Goal: Information Seeking & Learning: Learn about a topic

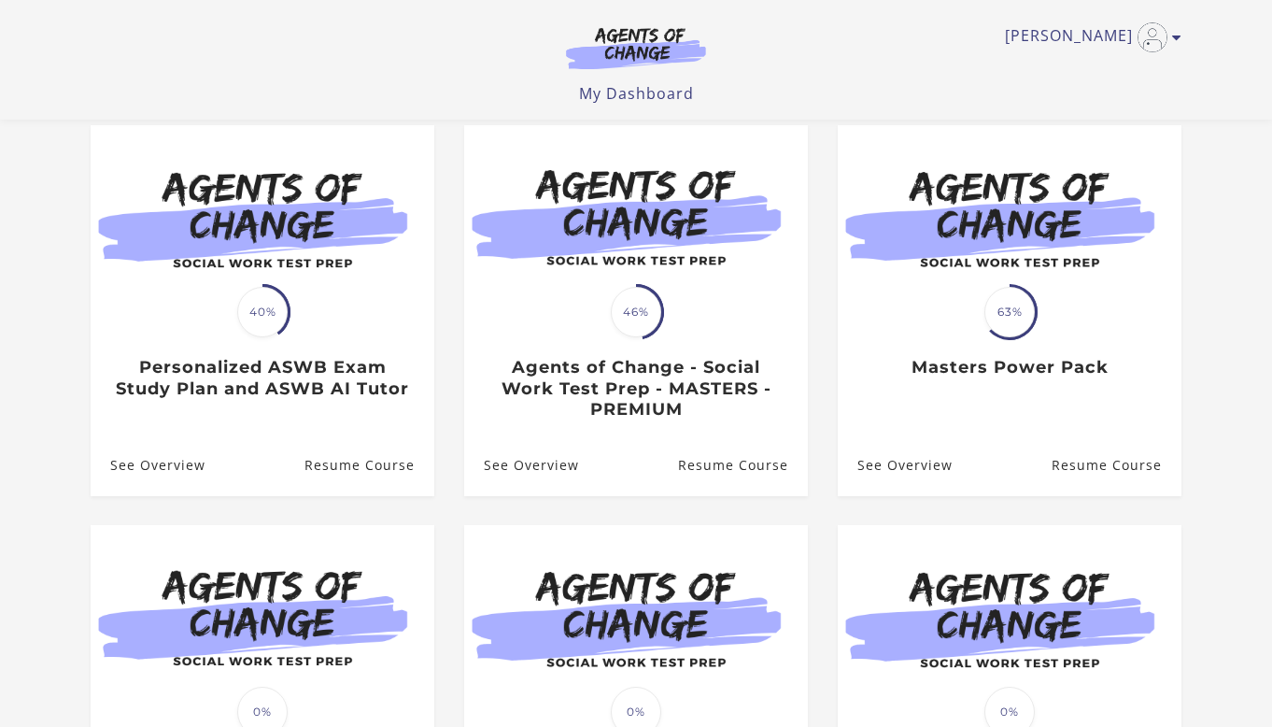
scroll to position [224, 0]
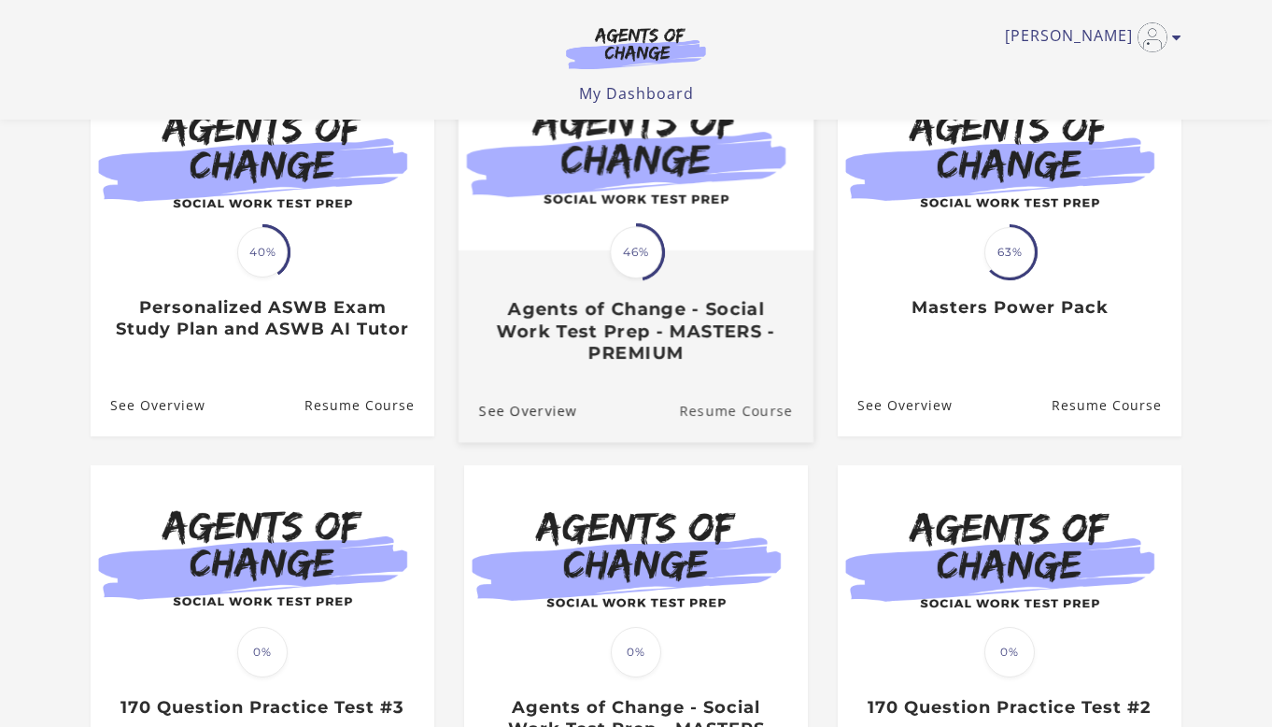
click at [740, 408] on link "Resume Course" at bounding box center [746, 409] width 135 height 63
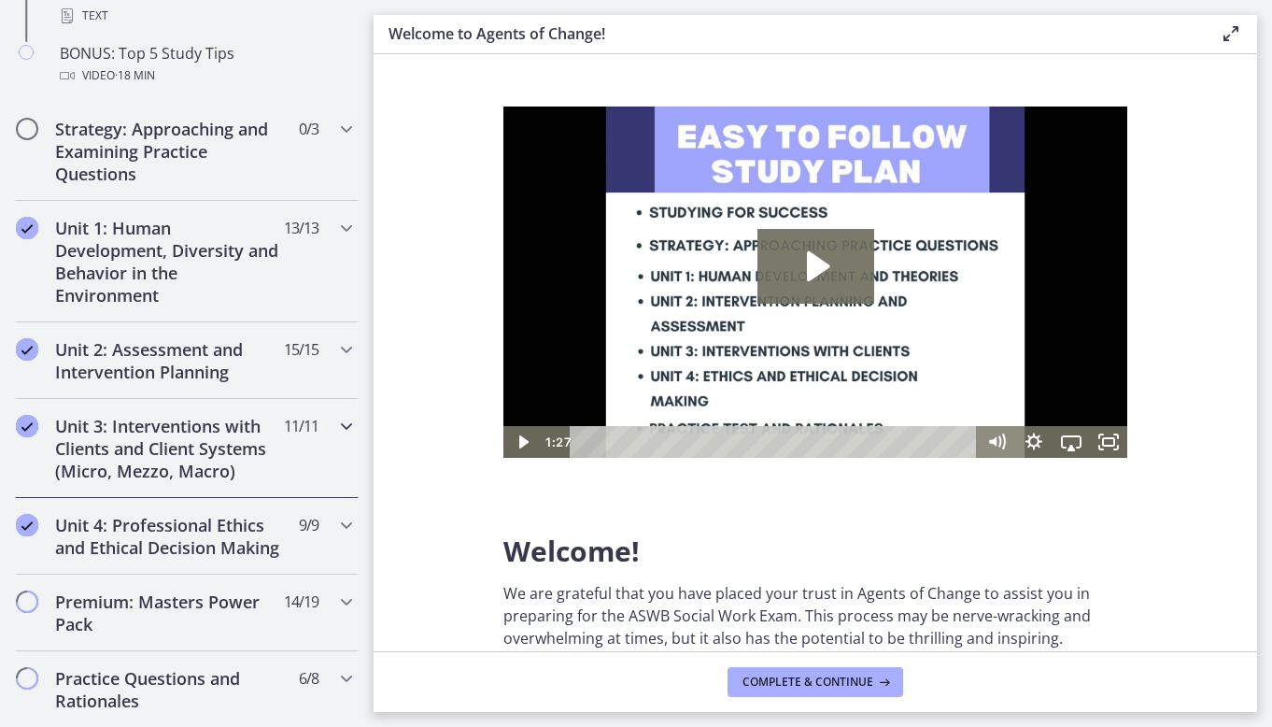
scroll to position [1072, 0]
click at [271, 283] on h2 "Unit 1: Human Development, Diversity and Behavior in the Environment" at bounding box center [169, 260] width 228 height 90
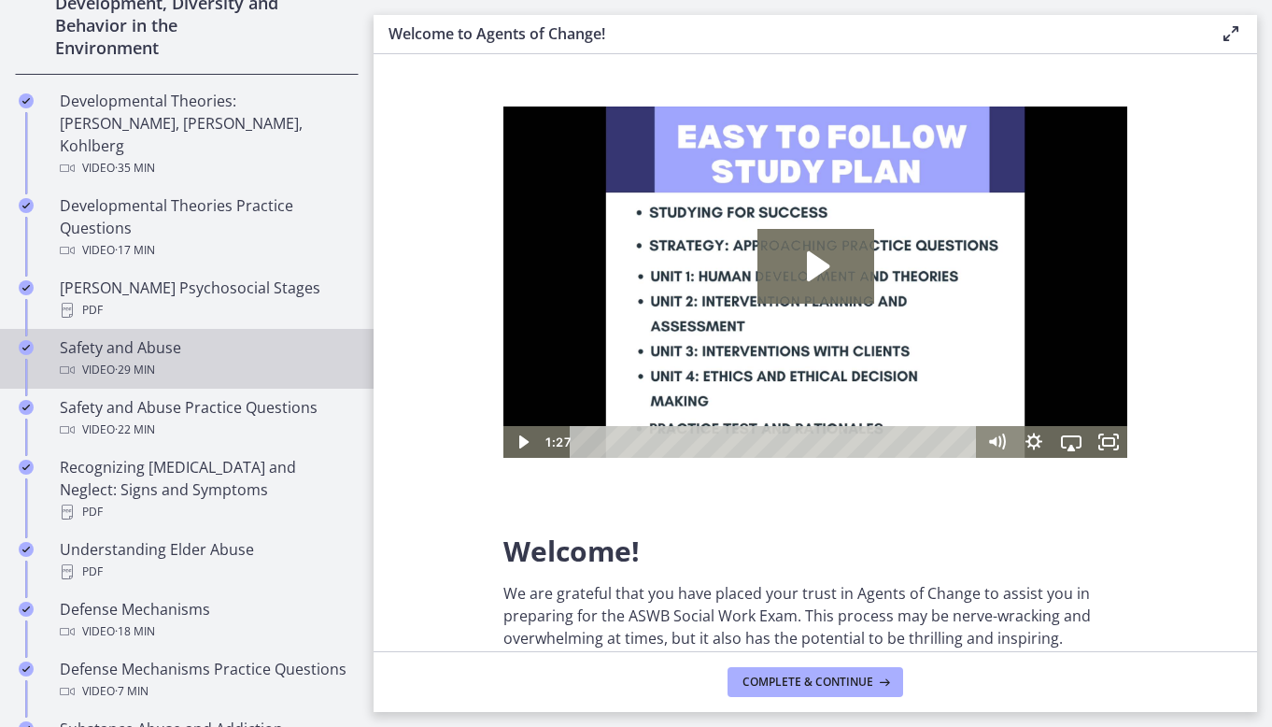
scroll to position [574, 0]
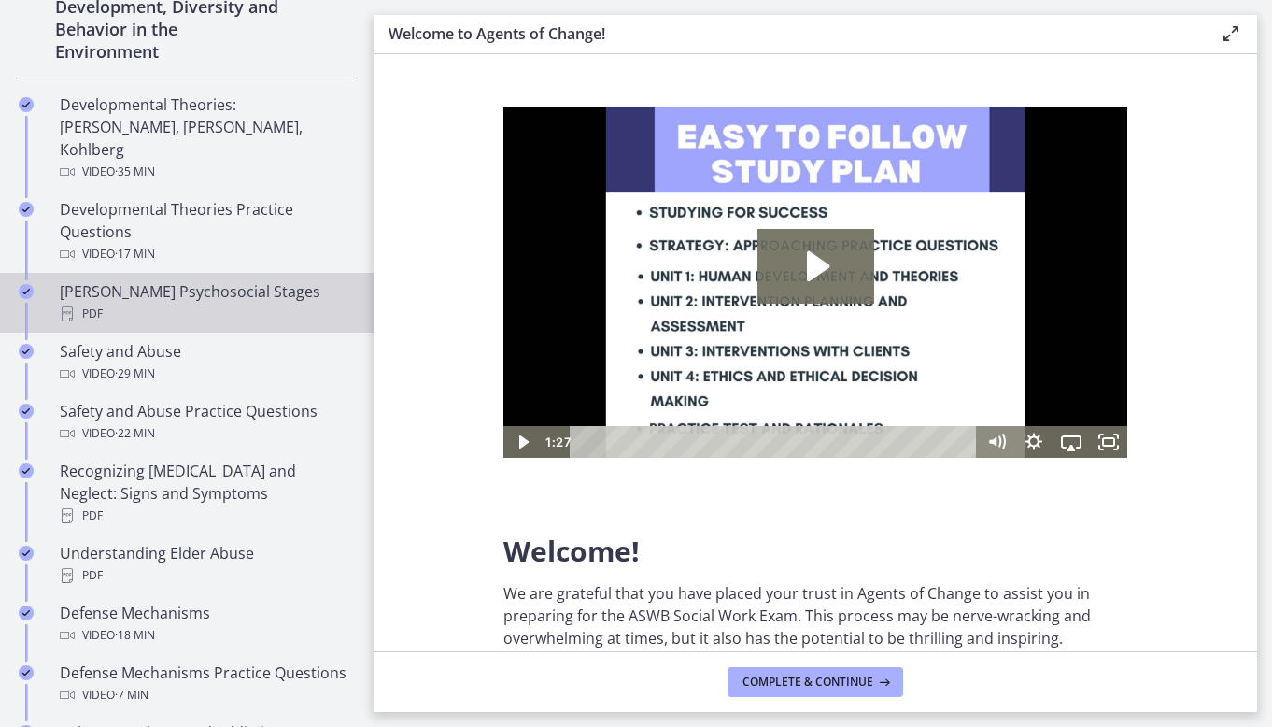
click at [261, 303] on div "PDF" at bounding box center [205, 314] width 291 height 22
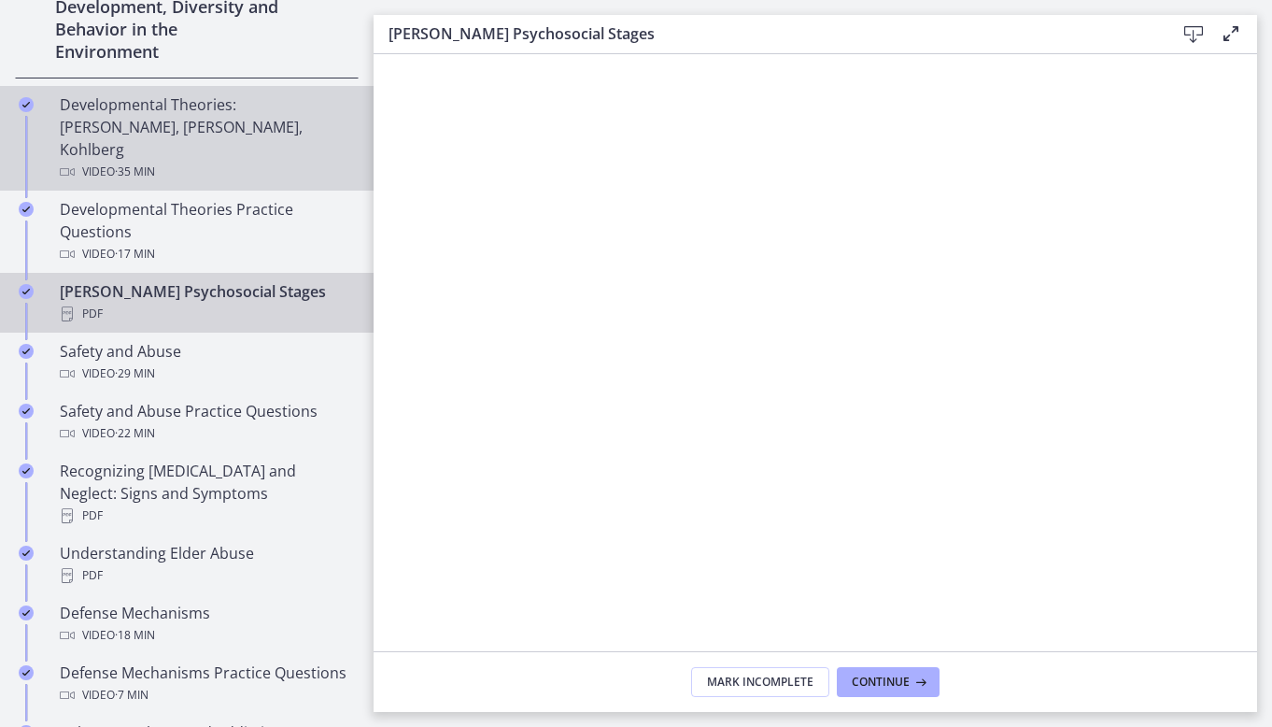
click at [288, 128] on div "Developmental Theories: Erikson, Piaget, Kohlberg Video · 35 min" at bounding box center [205, 138] width 291 height 90
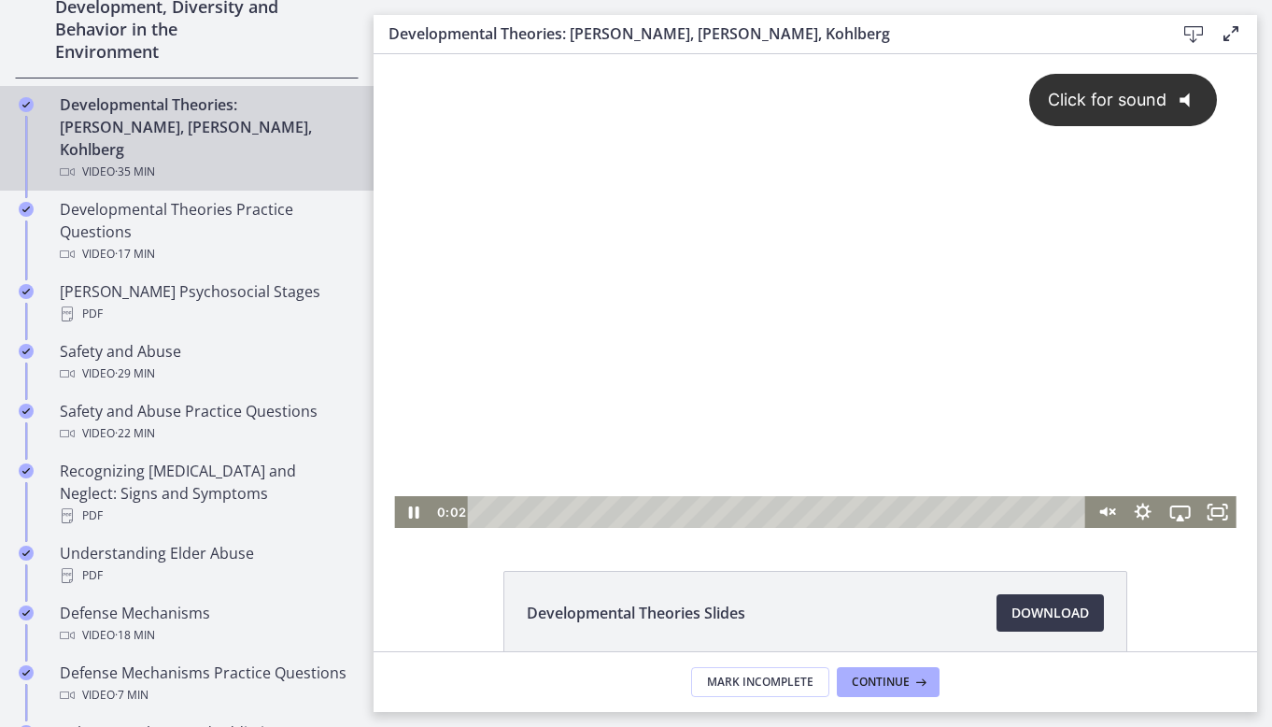
click at [1163, 95] on span "Click for sound" at bounding box center [1098, 100] width 135 height 20
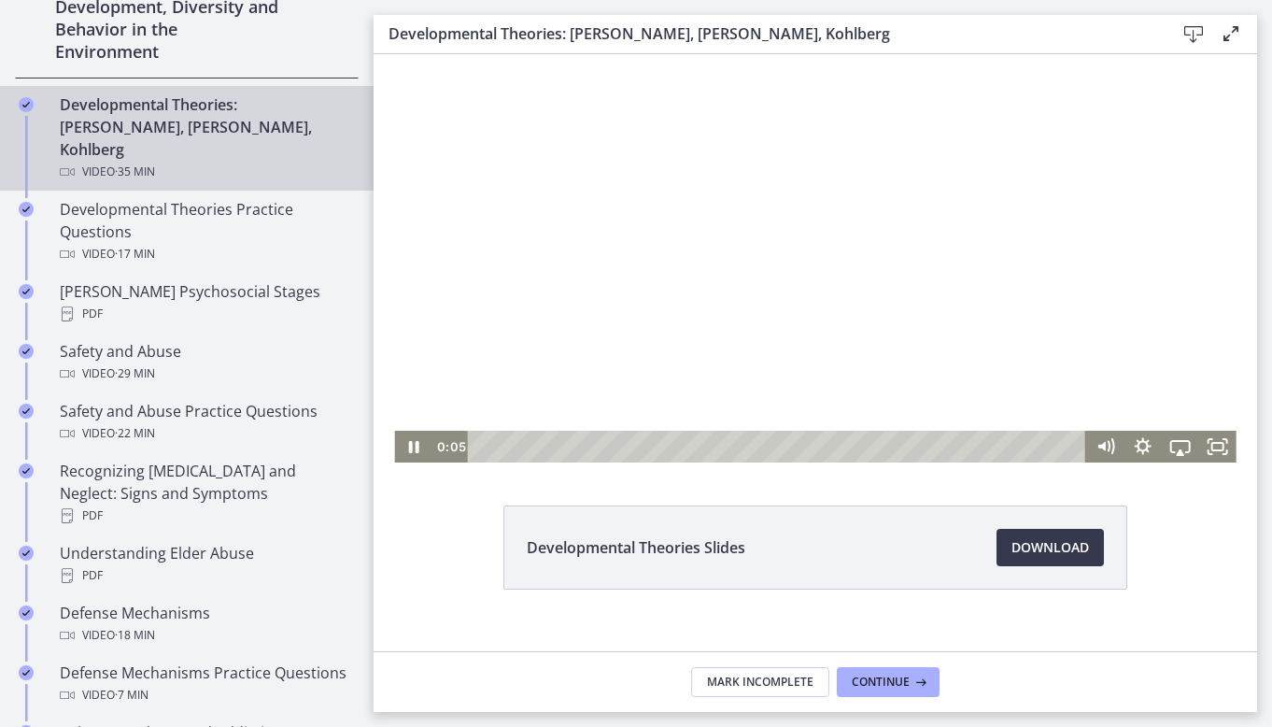
scroll to position [82, 0]
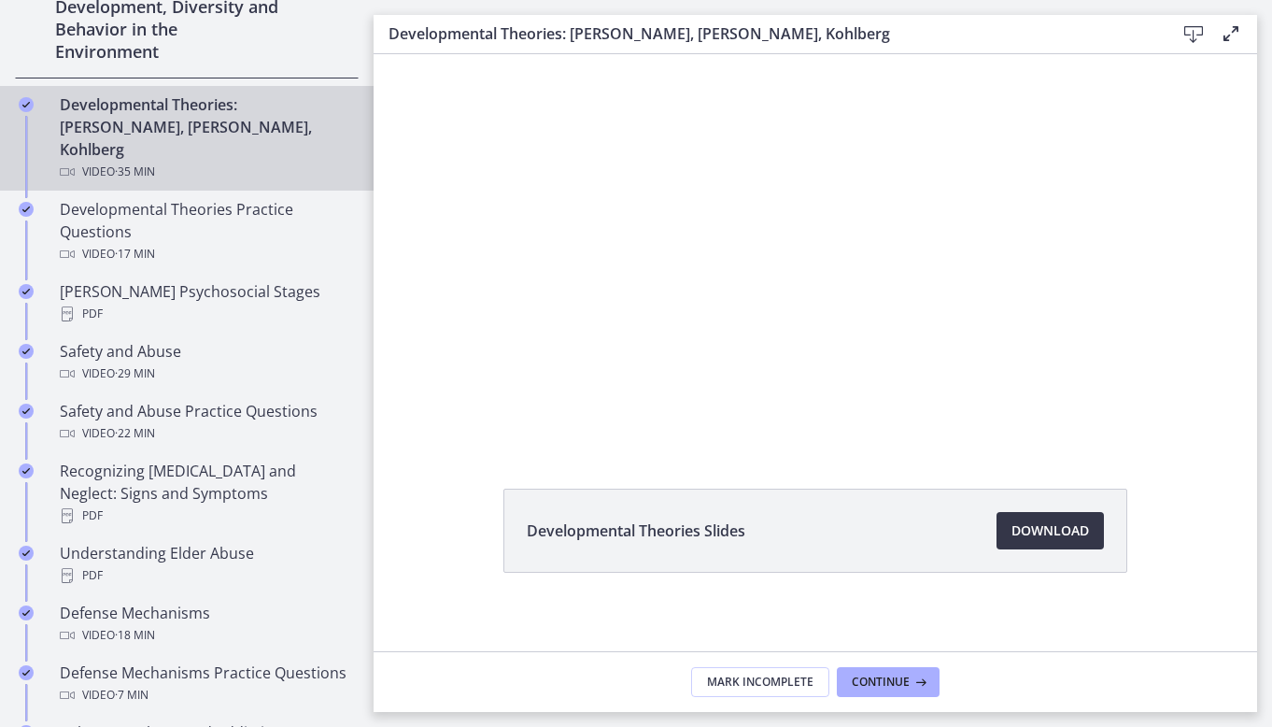
click at [1025, 527] on span "Download Opens in a new window" at bounding box center [1051, 530] width 78 height 22
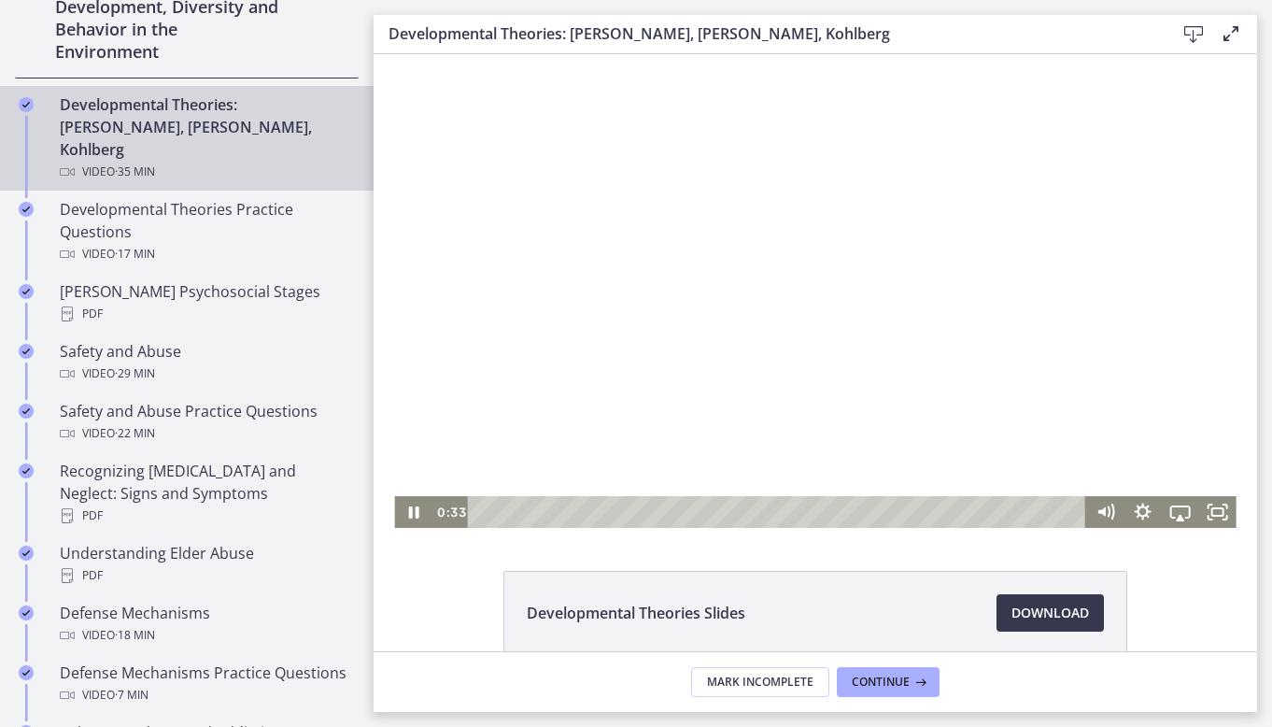
scroll to position [0, 0]
click at [818, 276] on div at bounding box center [815, 291] width 842 height 474
click at [404, 508] on icon "Play Video" at bounding box center [414, 512] width 37 height 32
click at [1211, 511] on icon "Fullscreen" at bounding box center [1217, 512] width 37 height 32
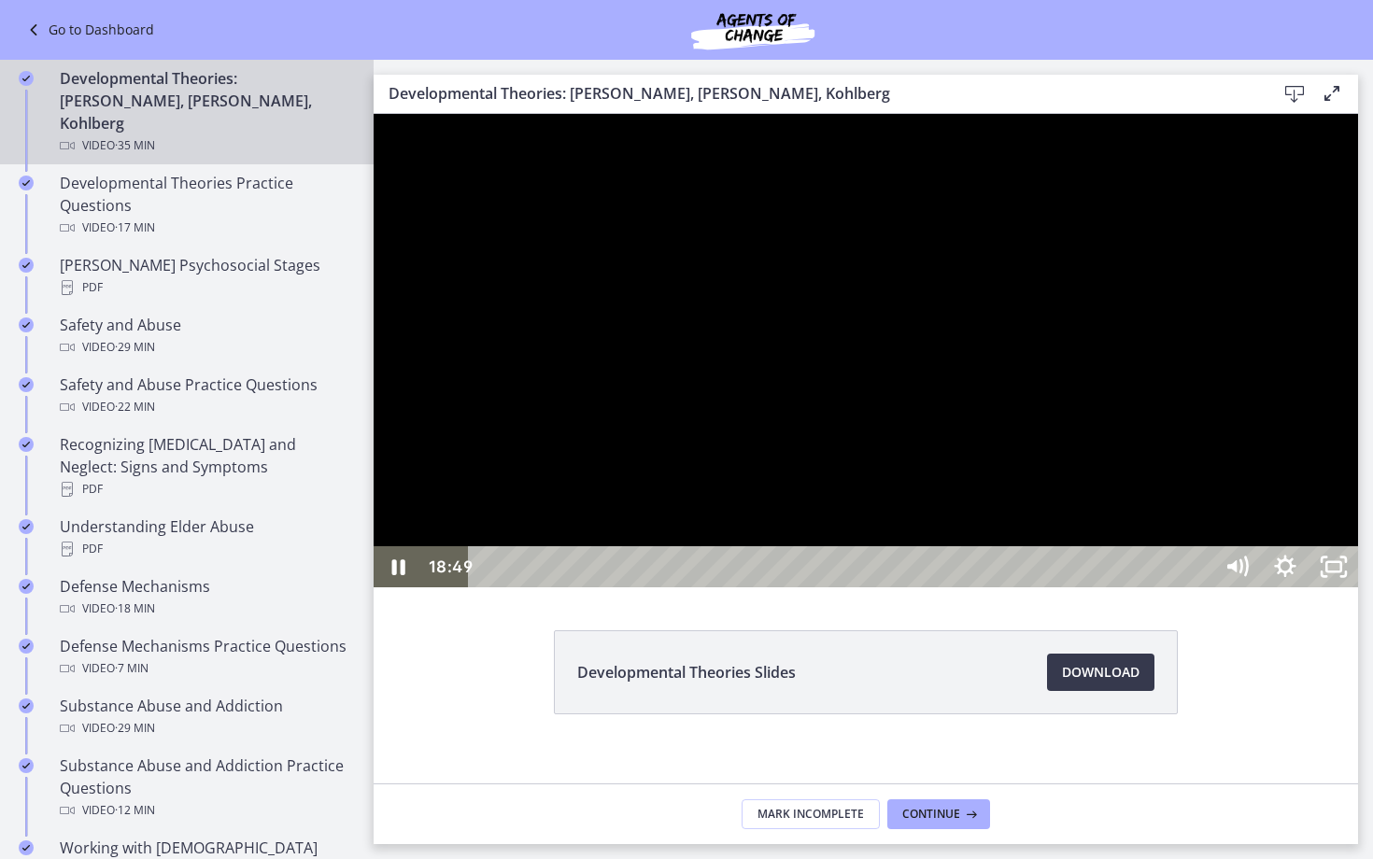
click at [1271, 588] on div at bounding box center [866, 351] width 985 height 474
click at [1271, 325] on div at bounding box center [866, 351] width 985 height 474
click at [1066, 588] on div at bounding box center [866, 351] width 985 height 474
click at [401, 588] on icon "Play Video" at bounding box center [400, 566] width 49 height 41
click at [390, 592] on icon "Pause" at bounding box center [398, 568] width 58 height 50
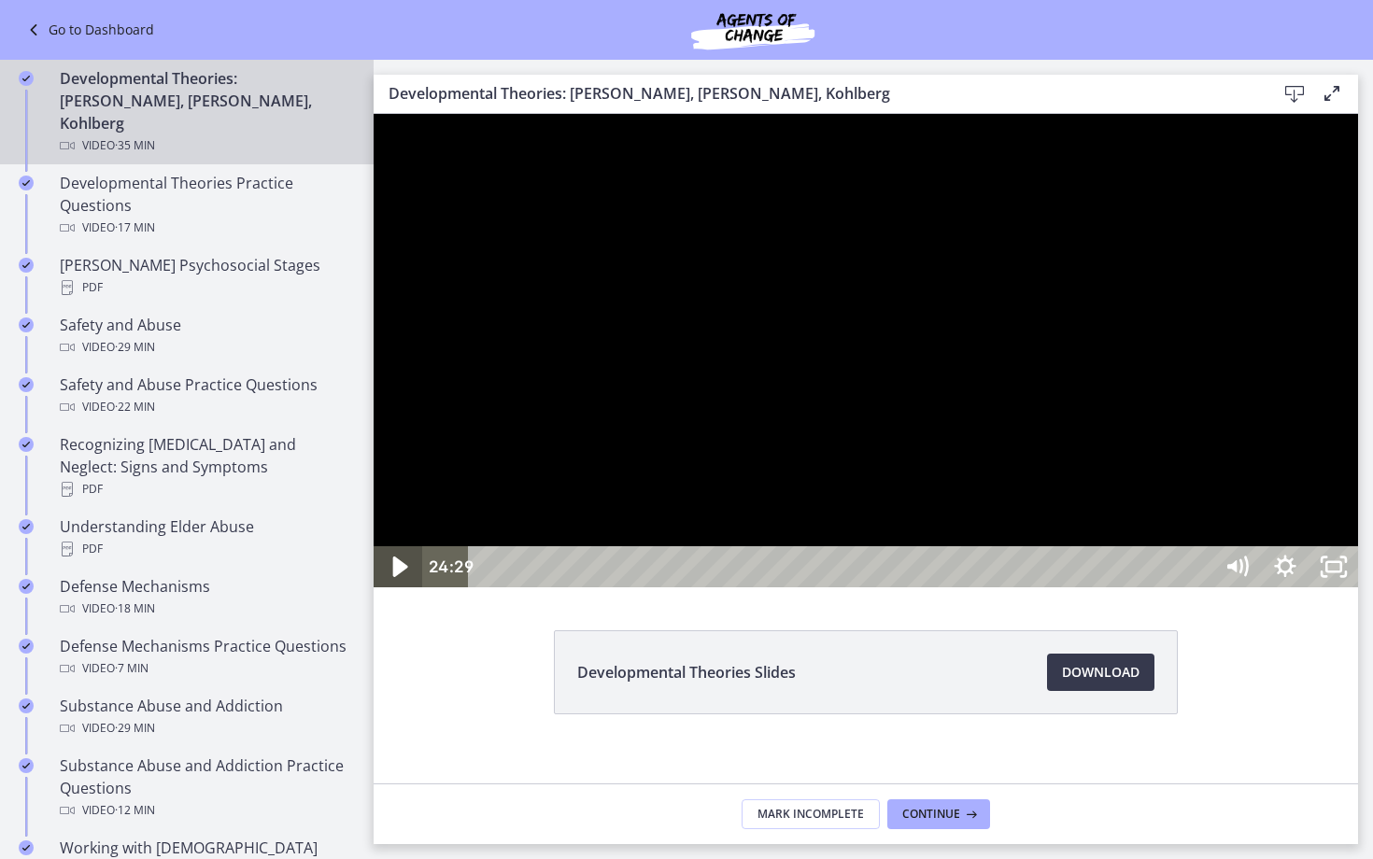
click at [390, 592] on icon "Play Video" at bounding box center [400, 568] width 58 height 50
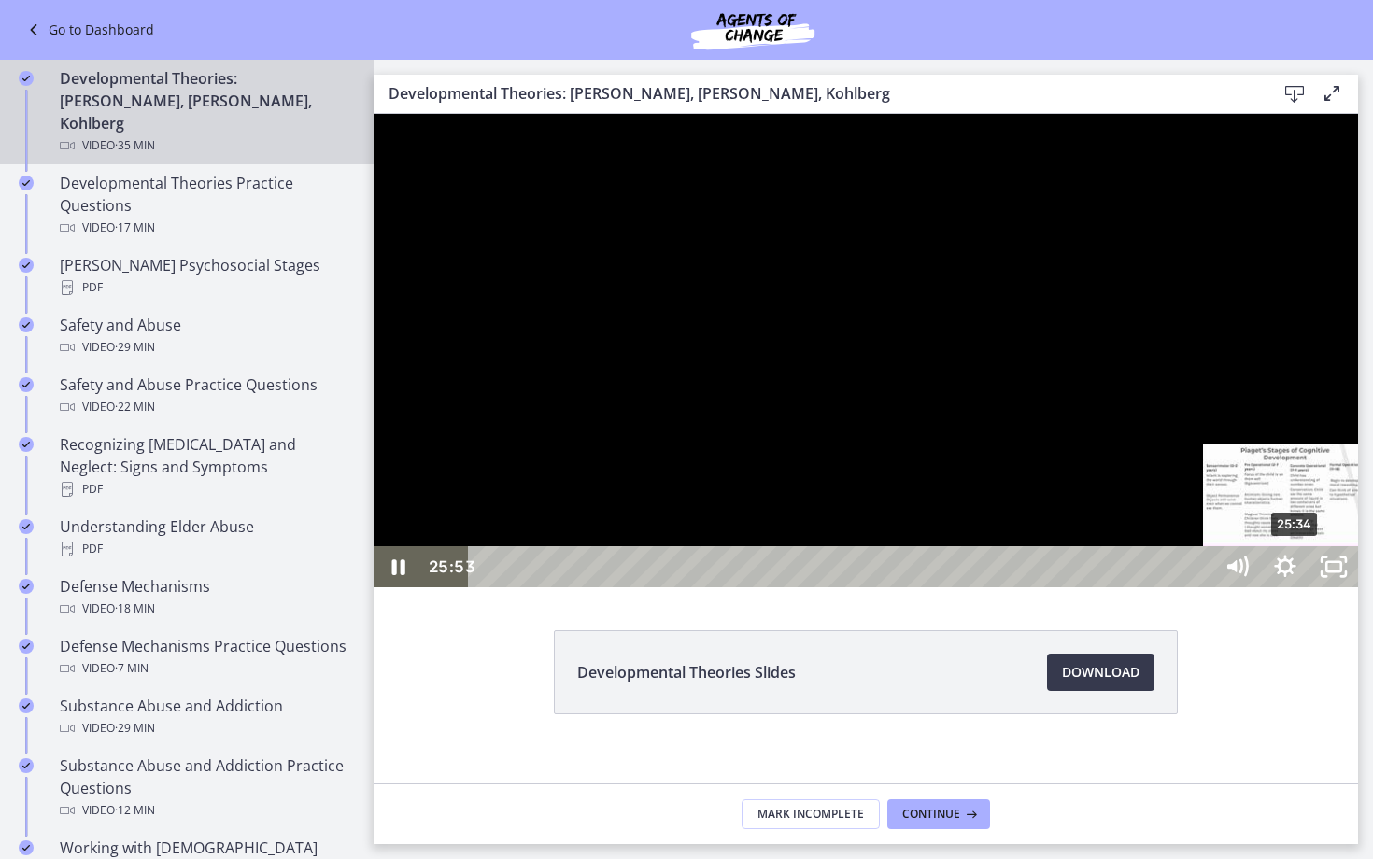
click at [1200, 588] on div "25:34" at bounding box center [844, 566] width 714 height 41
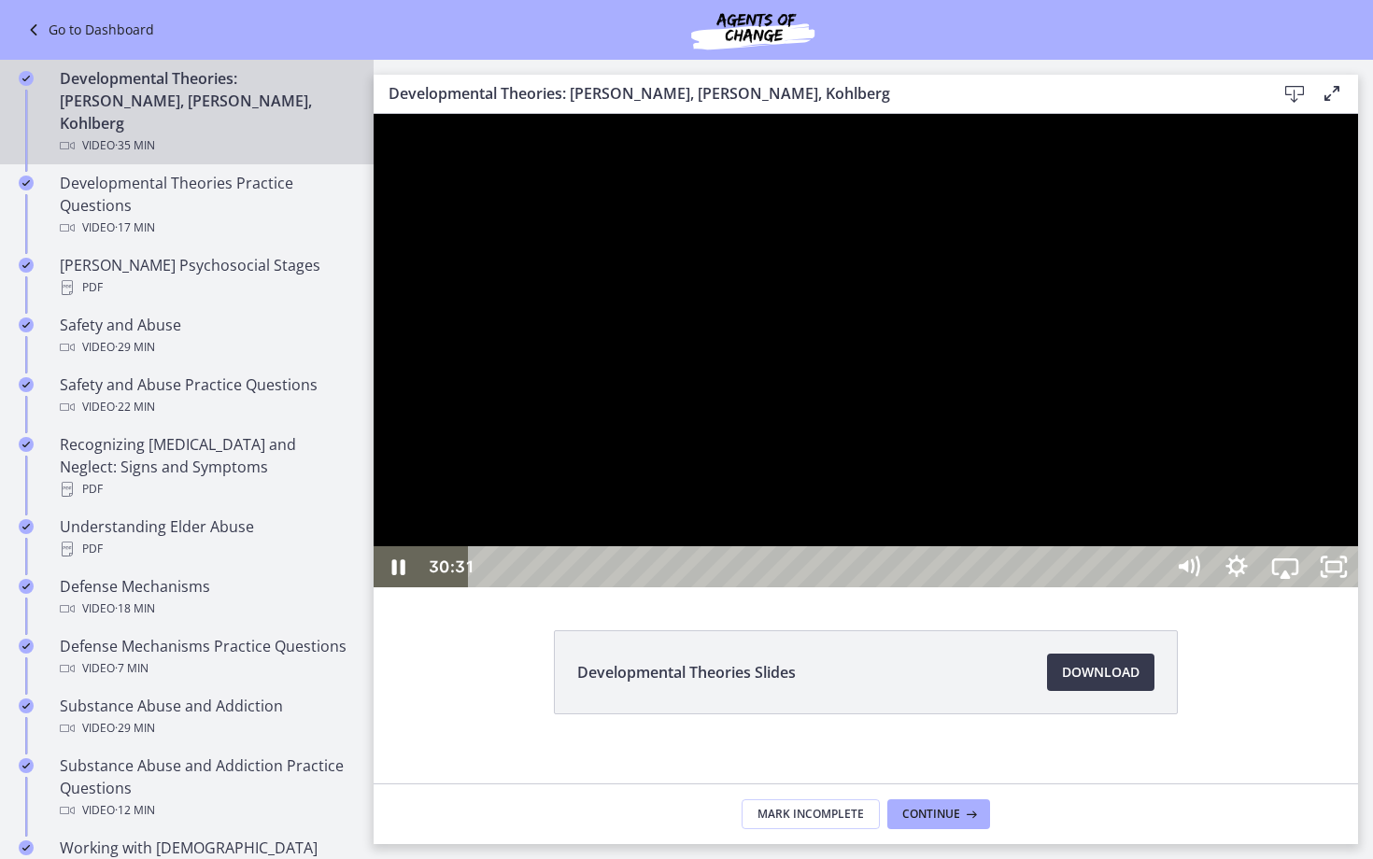
click at [1214, 588] on div at bounding box center [866, 351] width 985 height 474
click at [1271, 572] on rect "Unfullscreen" at bounding box center [1333, 566] width 15 height 9
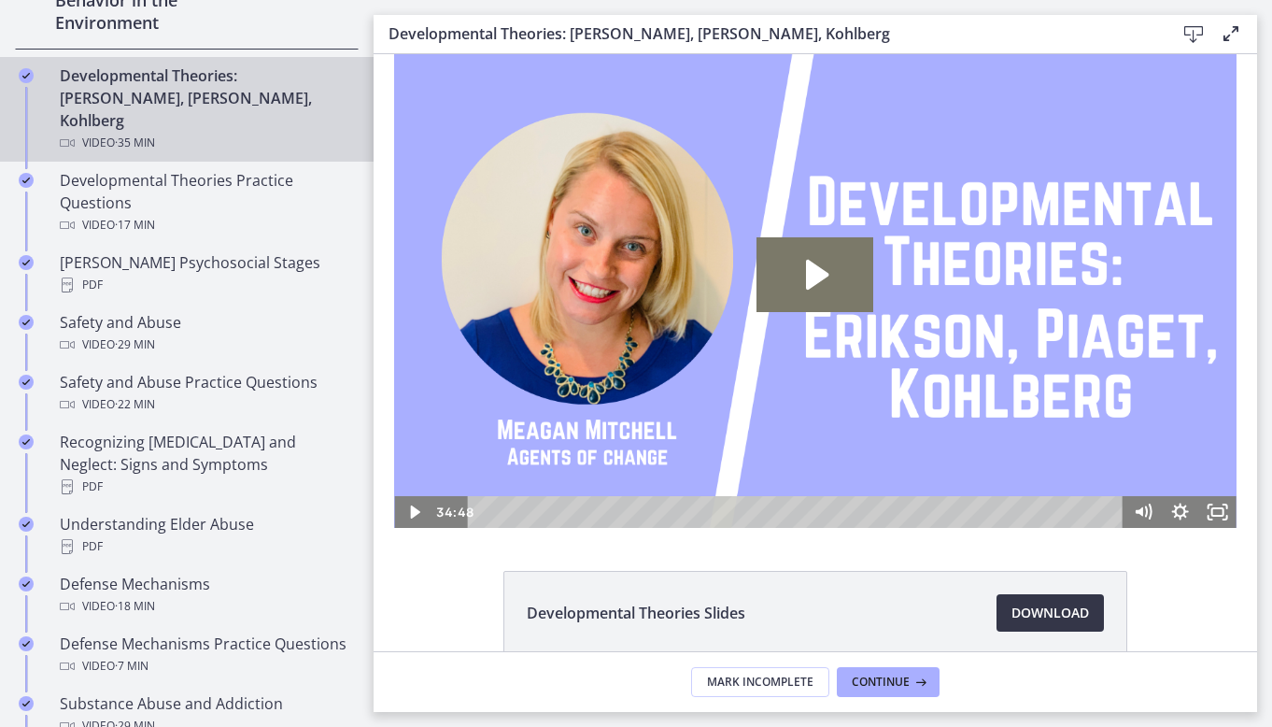
click at [1015, 598] on link "Download Opens in a new window" at bounding box center [1050, 612] width 107 height 37
click at [1058, 602] on span "Download Opens in a new window" at bounding box center [1051, 613] width 78 height 22
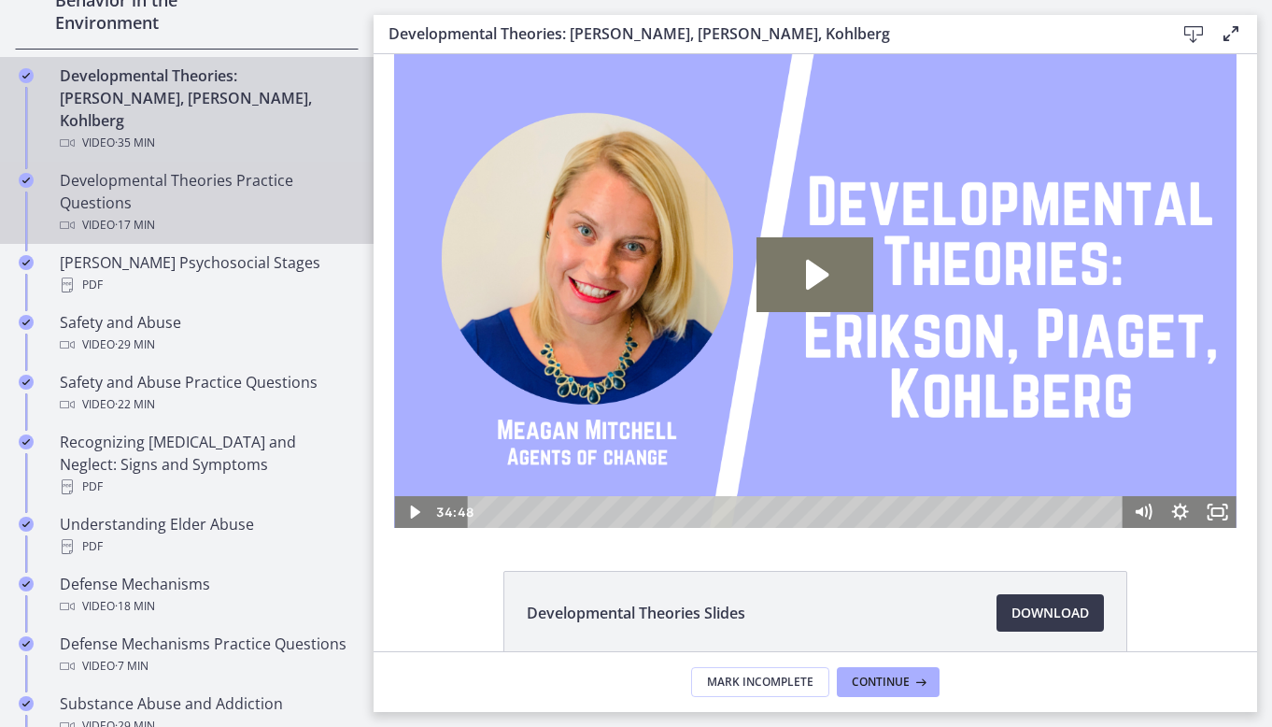
click at [175, 169] on div "Developmental Theories Practice Questions Video · 17 min" at bounding box center [205, 202] width 291 height 67
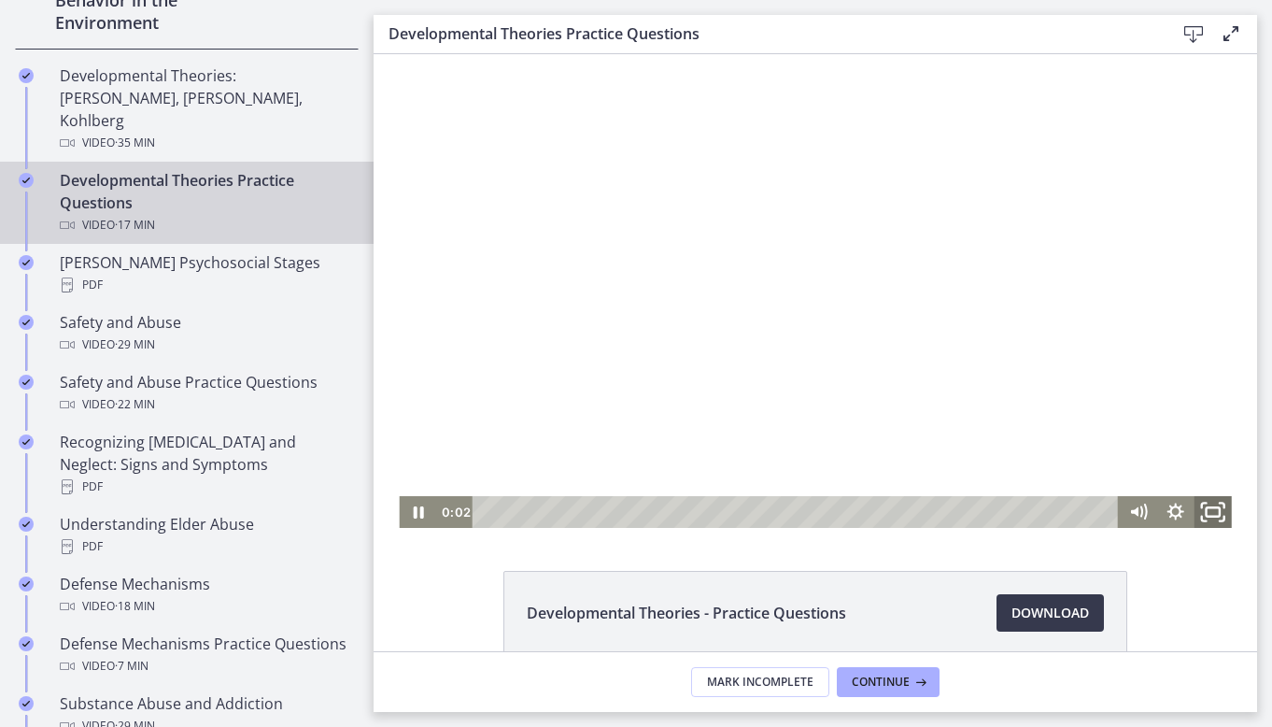
click at [1213, 512] on icon "Fullscreen" at bounding box center [1213, 512] width 45 height 38
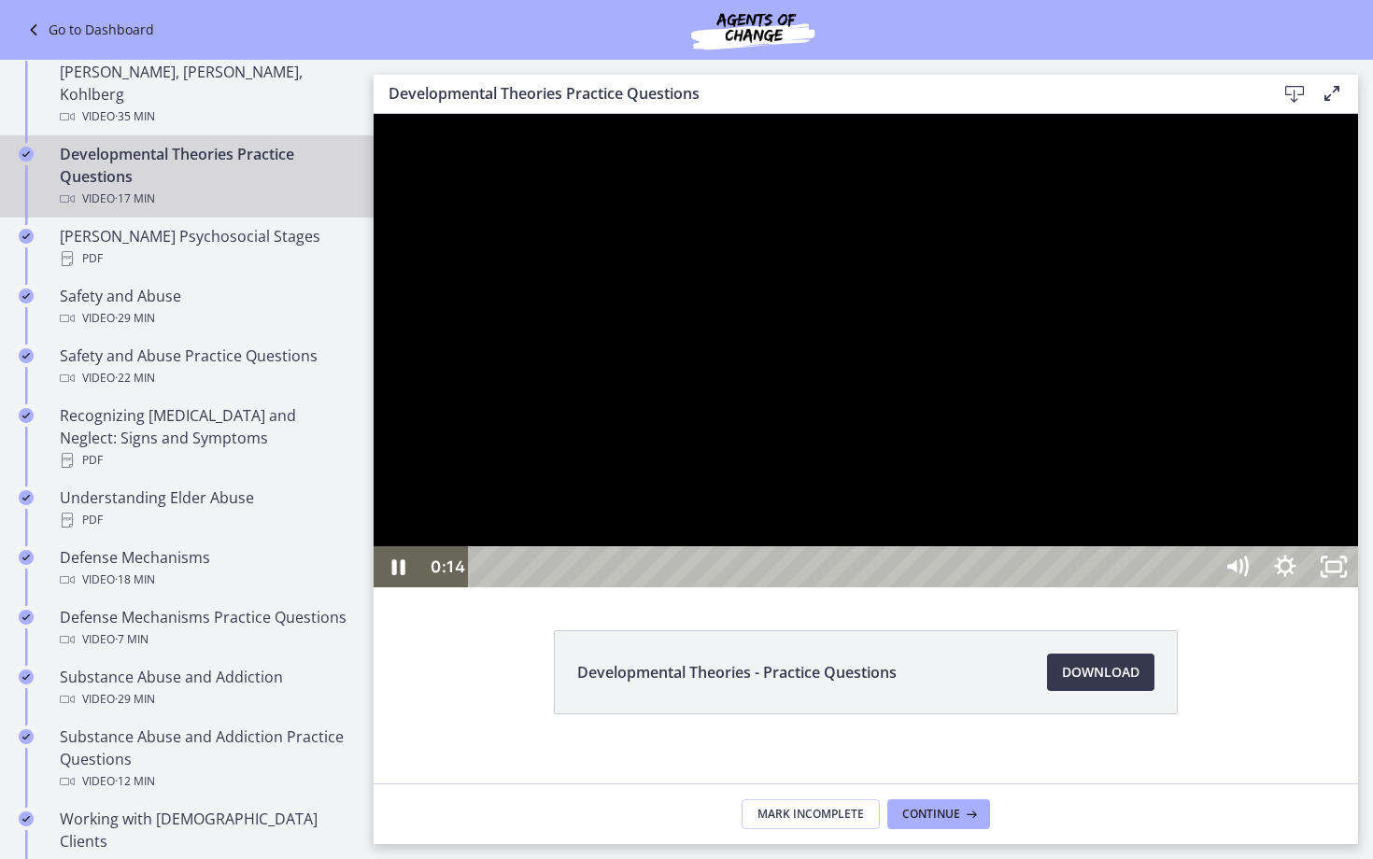
click at [1271, 588] on div at bounding box center [866, 351] width 985 height 474
click at [374, 114] on button "Play Video: cbe1jt1t4o1cl02siaug.mp4" at bounding box center [374, 114] width 1 height 1
click at [1271, 588] on div at bounding box center [866, 351] width 985 height 474
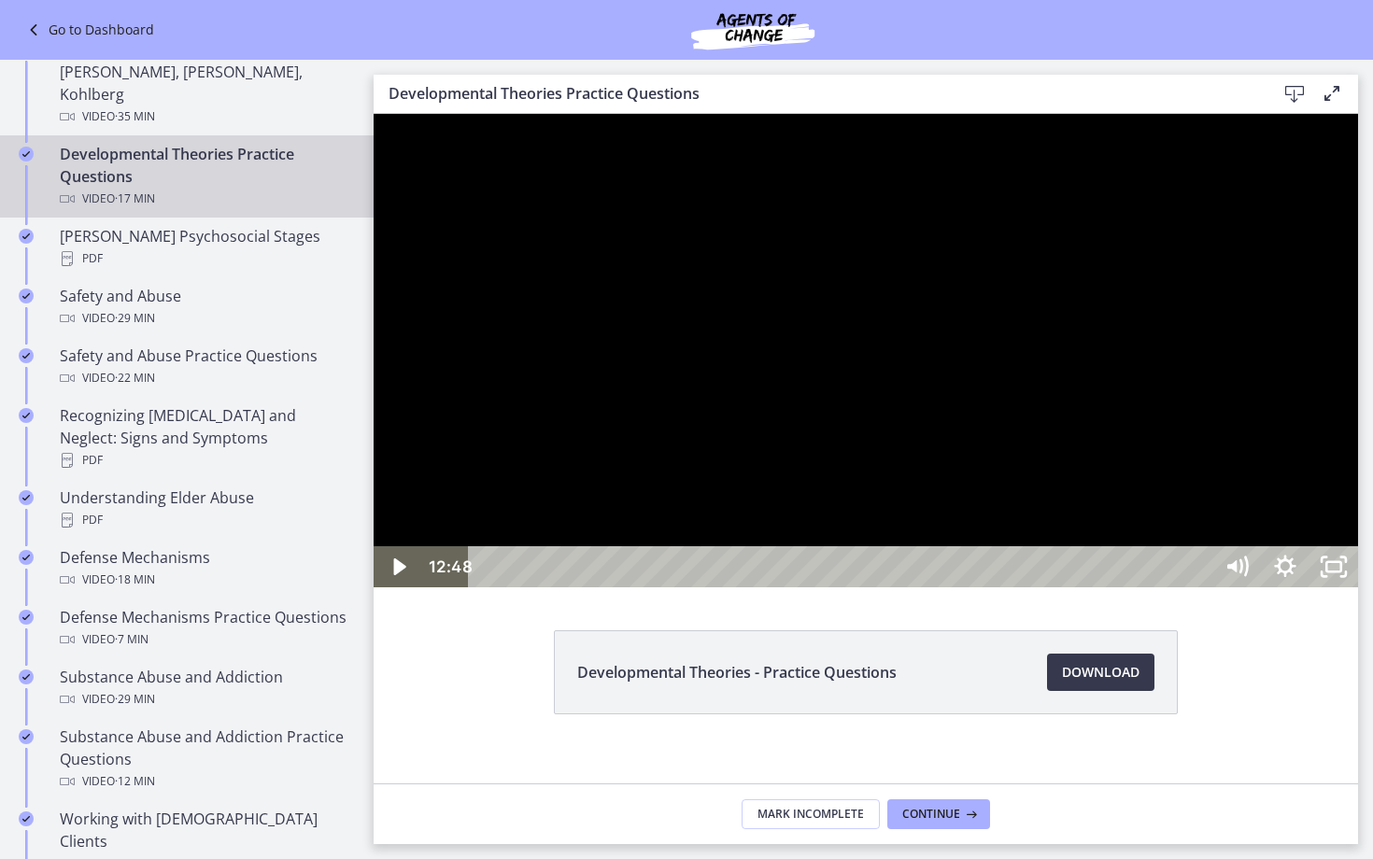
click at [1271, 588] on div at bounding box center [866, 351] width 985 height 474
click at [1067, 588] on div at bounding box center [866, 351] width 985 height 474
